Goal: Transaction & Acquisition: Subscribe to service/newsletter

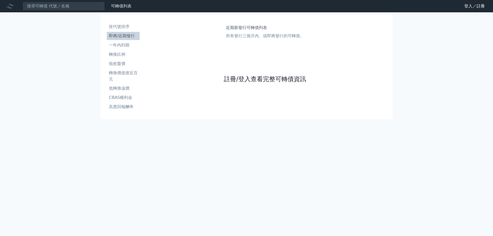
click at [258, 78] on link "註冊/登入查看完整可轉債資訊" at bounding box center [265, 79] width 82 height 8
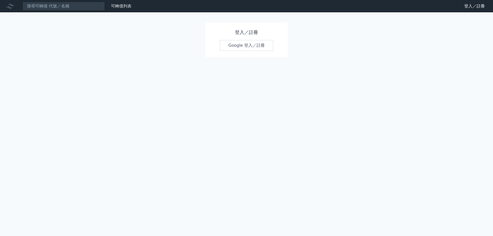
click at [247, 42] on link "Google 登入／註冊" at bounding box center [246, 45] width 53 height 11
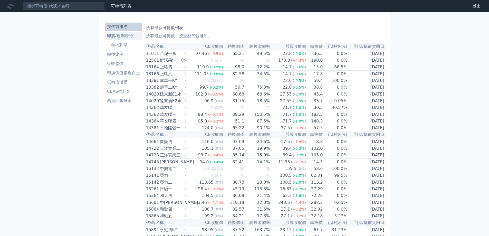
click at [121, 35] on li "即將/近期發行" at bounding box center [123, 36] width 37 height 6
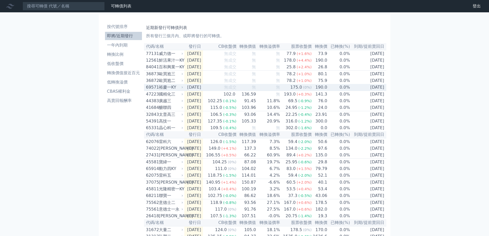
click at [180, 90] on div "裕慶一KY" at bounding box center [170, 87] width 23 height 6
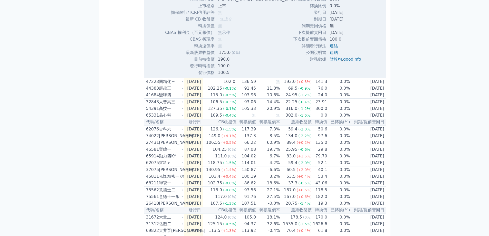
scroll to position [180, 0]
